Goal: Task Accomplishment & Management: Use online tool/utility

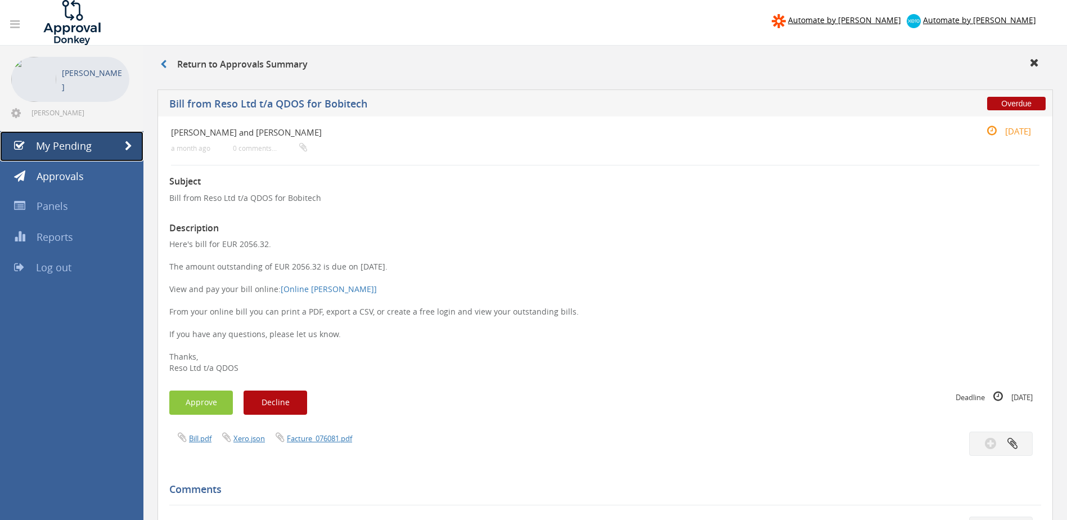
click at [83, 146] on span "My Pending" at bounding box center [64, 145] width 56 height 13
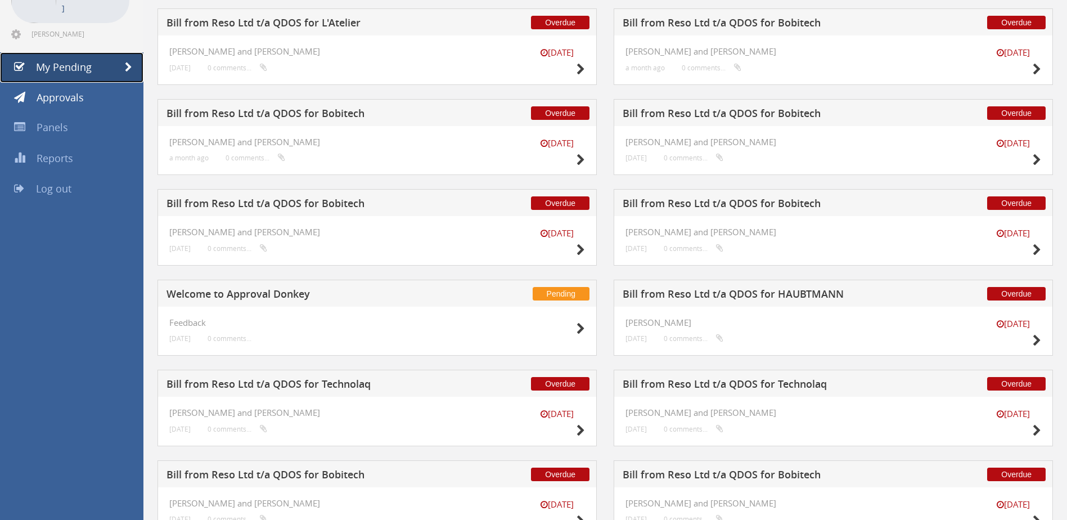
scroll to position [78, 0]
click at [1036, 248] on icon at bounding box center [1036, 251] width 8 height 12
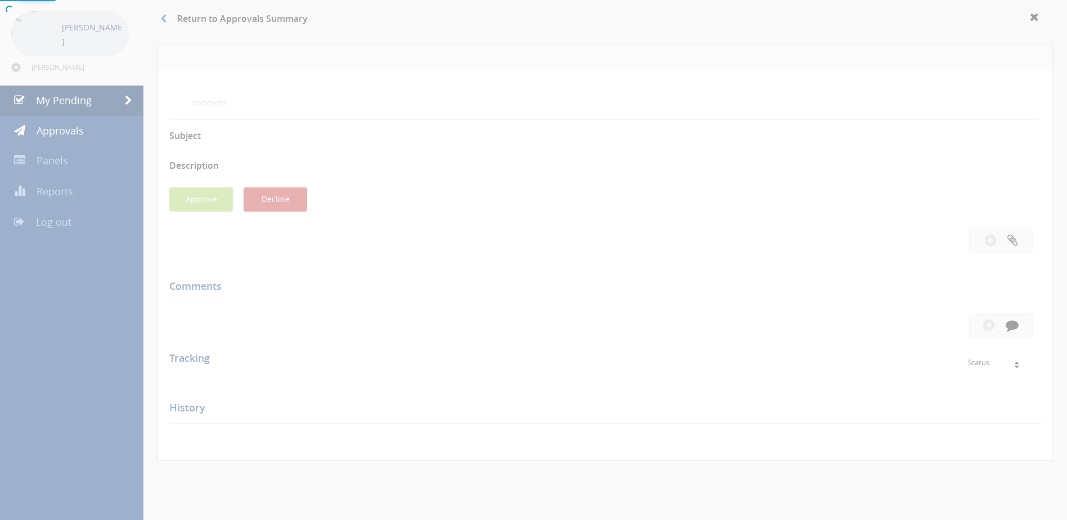
scroll to position [78, 0]
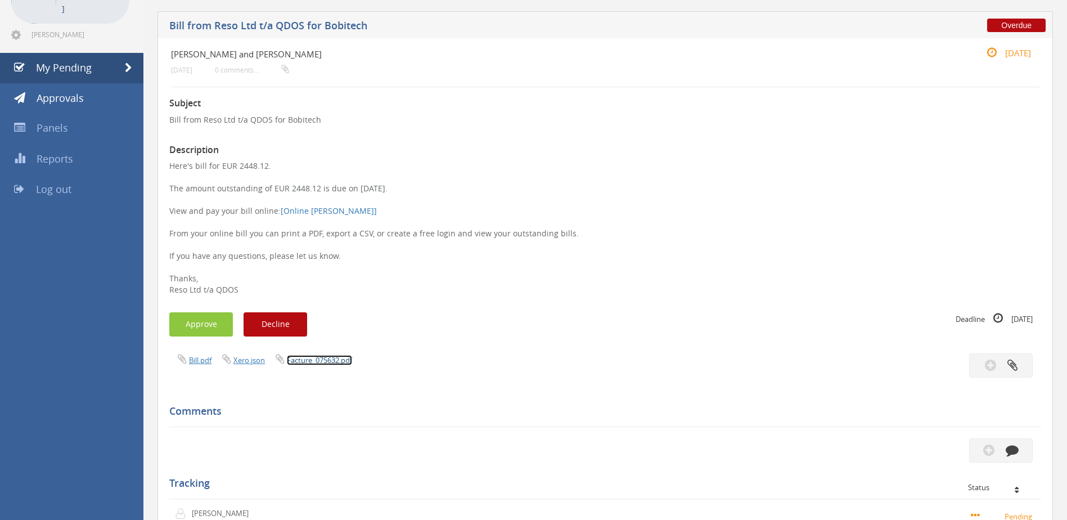
click at [327, 358] on link "Facture_075632.pdf" at bounding box center [319, 360] width 65 height 10
click at [196, 318] on button "Approve" at bounding box center [201, 324] width 64 height 24
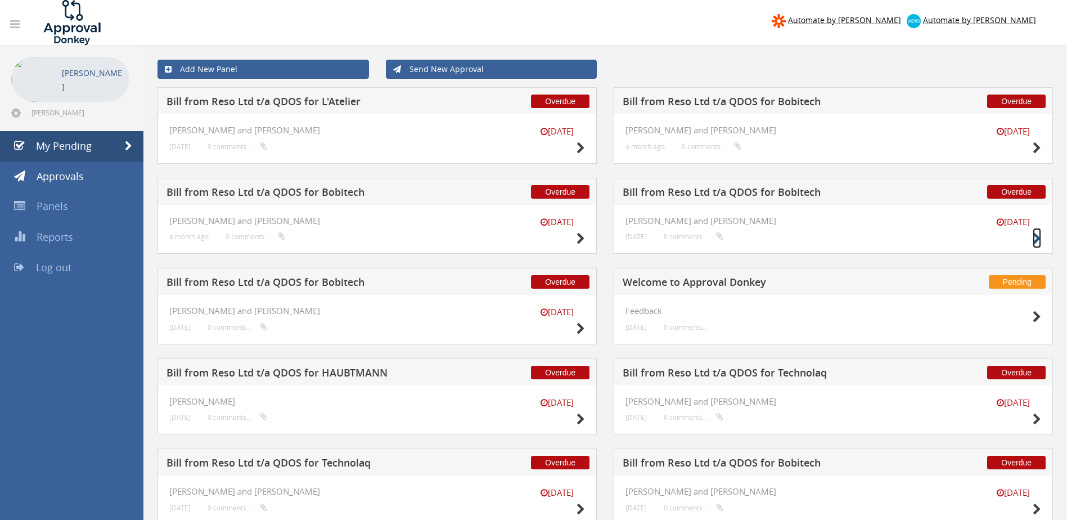
click at [1035, 240] on icon at bounding box center [1036, 239] width 8 height 12
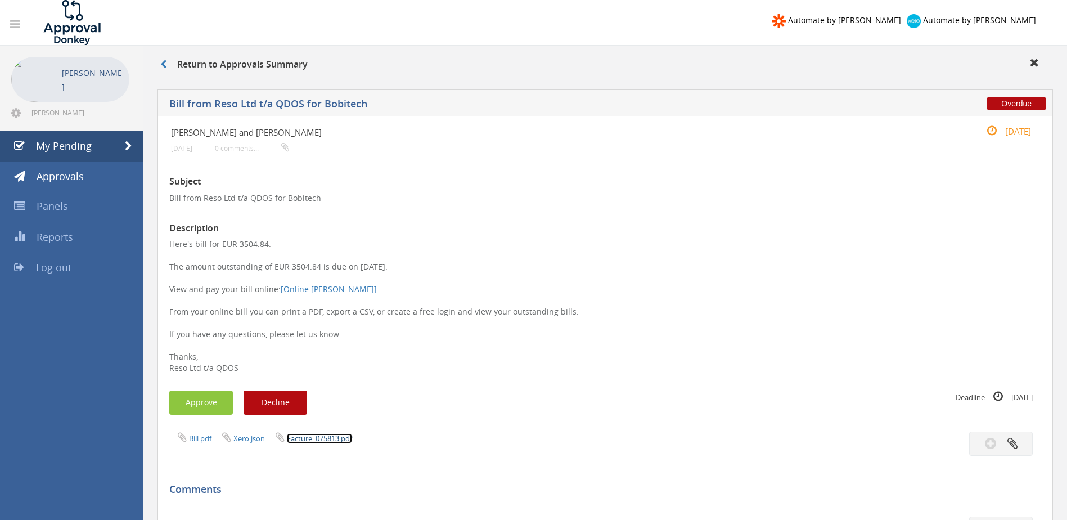
click at [335, 435] on link "Facture_075813.pdf" at bounding box center [319, 438] width 65 height 10
click at [201, 396] on button "Approve" at bounding box center [201, 402] width 64 height 24
